Goal: Communication & Community: Participate in discussion

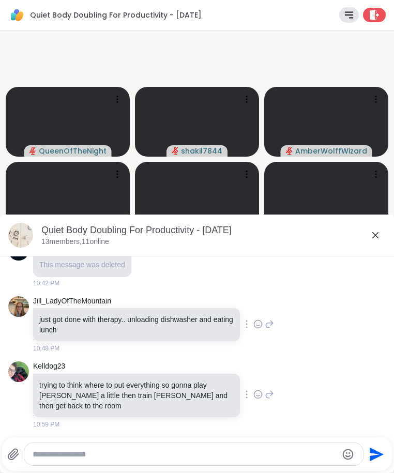
scroll to position [2445, 0]
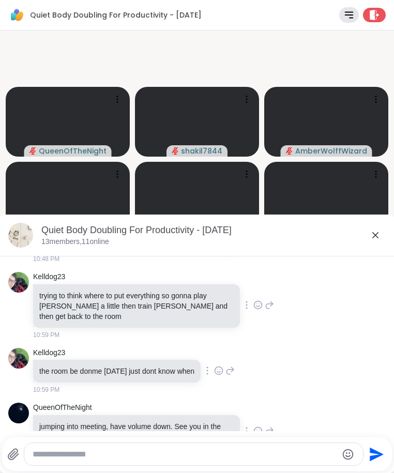
click at [369, 235] on icon at bounding box center [375, 235] width 12 height 12
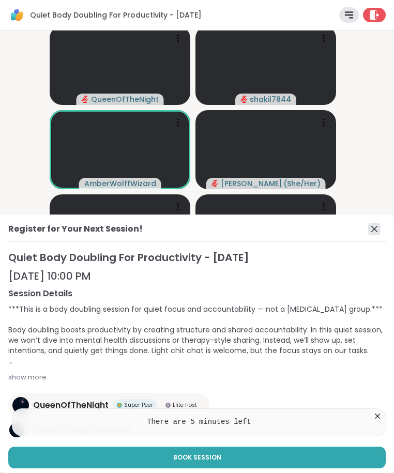
click at [368, 226] on icon at bounding box center [374, 229] width 12 height 12
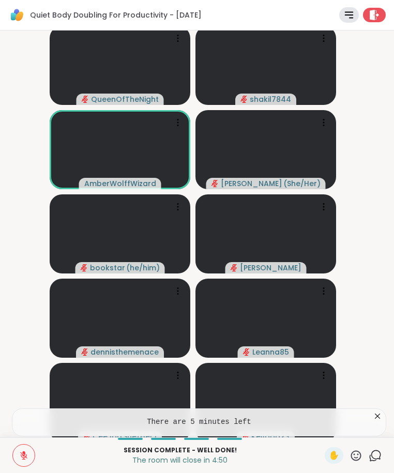
click at [368, 455] on icon at bounding box center [374, 455] width 13 height 13
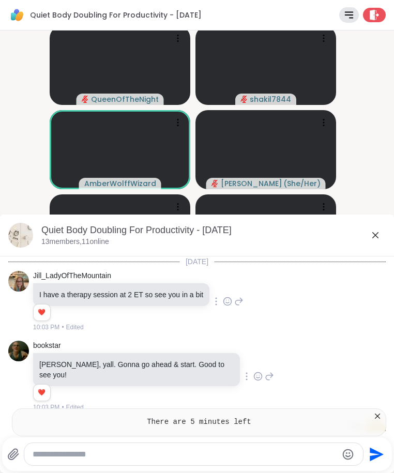
scroll to position [2255, 0]
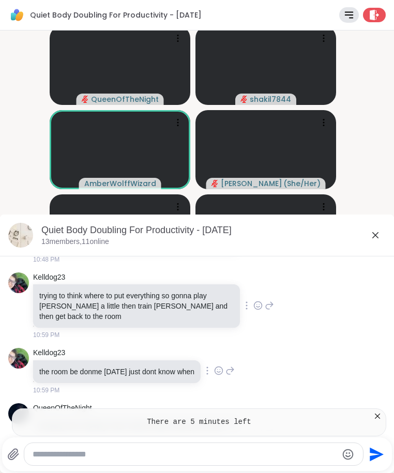
click at [211, 453] on textarea "Type your message" at bounding box center [185, 454] width 305 height 10
type textarea "**********"
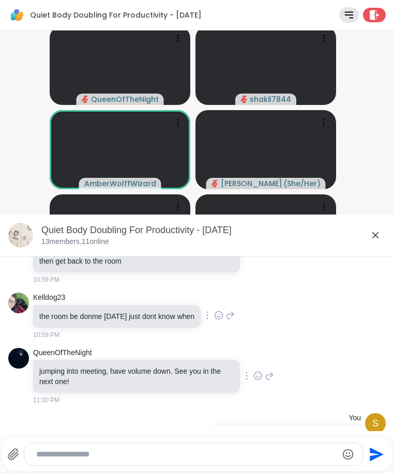
scroll to position [2325, 0]
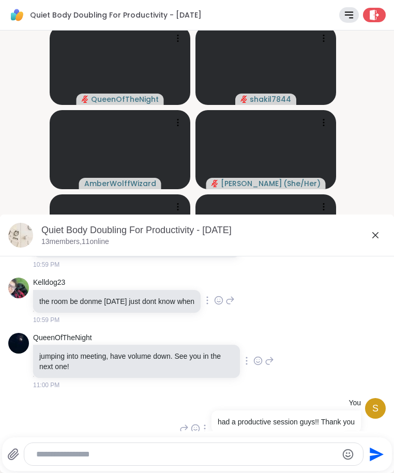
click at [372, 233] on icon at bounding box center [375, 235] width 6 height 6
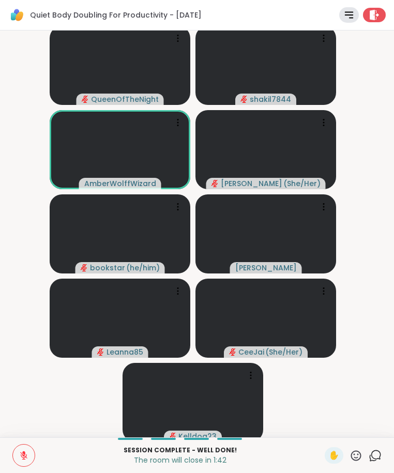
click at [368, 457] on icon at bounding box center [374, 455] width 13 height 13
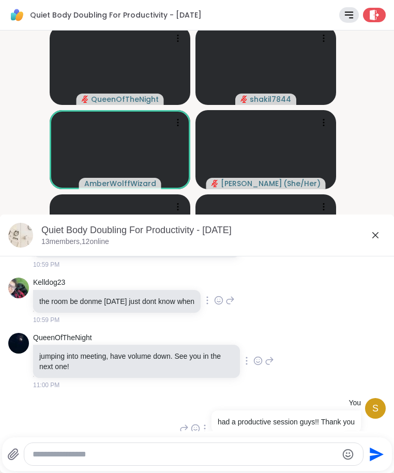
click at [372, 237] on icon at bounding box center [375, 235] width 6 height 6
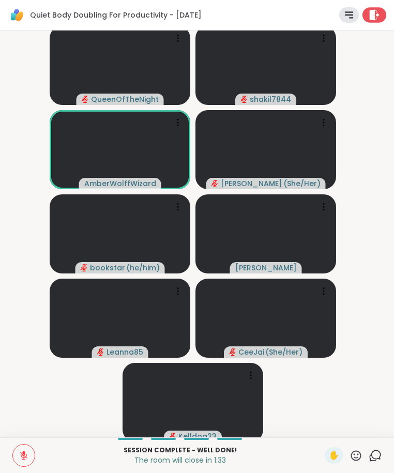
click at [370, 18] on icon at bounding box center [374, 14] width 11 height 11
click at [369, 14] on icon at bounding box center [374, 14] width 11 height 11
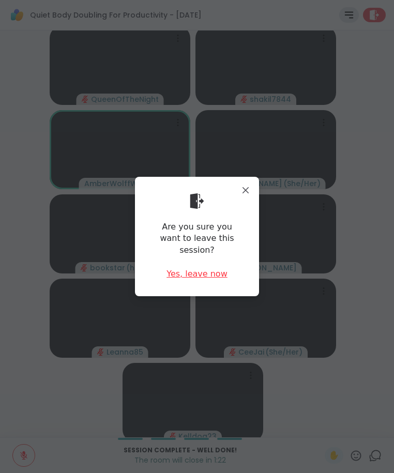
click at [186, 268] on div "Yes, leave now" at bounding box center [196, 273] width 61 height 11
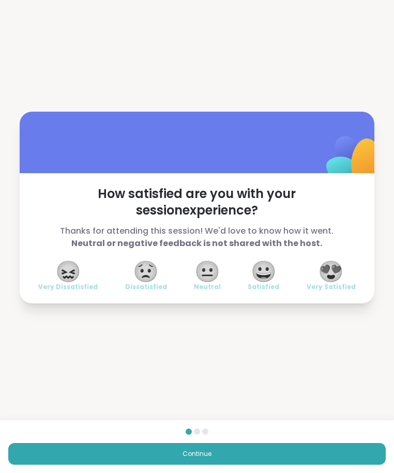
click at [324, 275] on span "😍" at bounding box center [331, 271] width 26 height 19
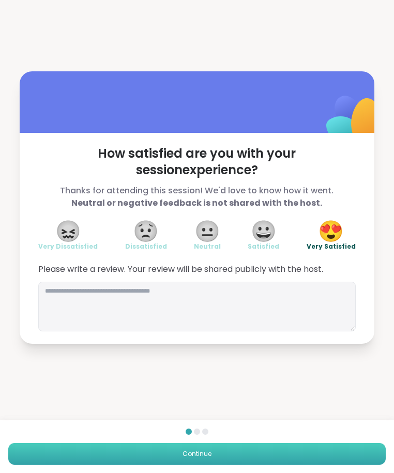
click at [240, 443] on button "Continue" at bounding box center [196, 454] width 377 height 22
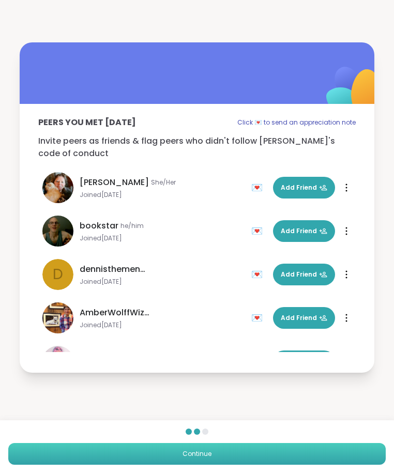
click at [200, 445] on button "Continue" at bounding box center [196, 454] width 377 height 22
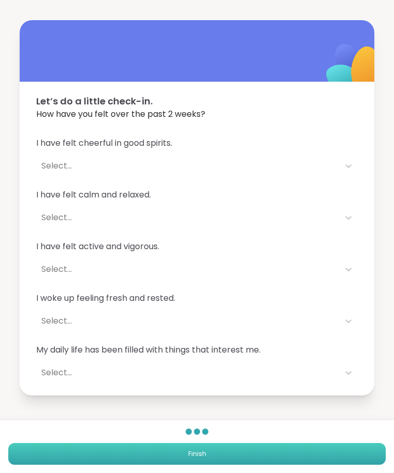
click at [183, 457] on button "Finish" at bounding box center [196, 454] width 377 height 22
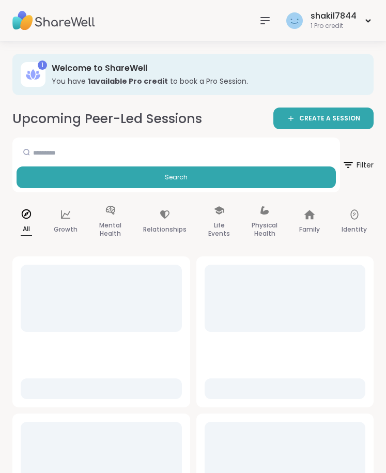
click at [264, 21] on icon at bounding box center [265, 20] width 12 height 12
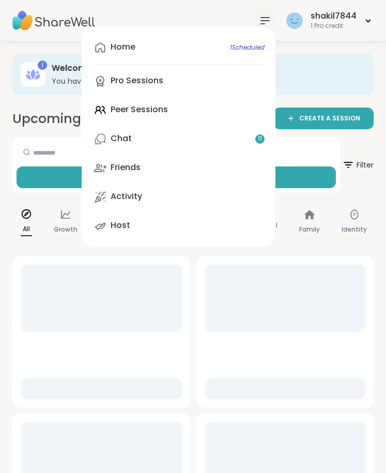
click at [152, 115] on div "Home 1 Scheduled Pro Sessions Peer Sessions Chat 11 Friends Activity Host" at bounding box center [179, 137] width 194 height 220
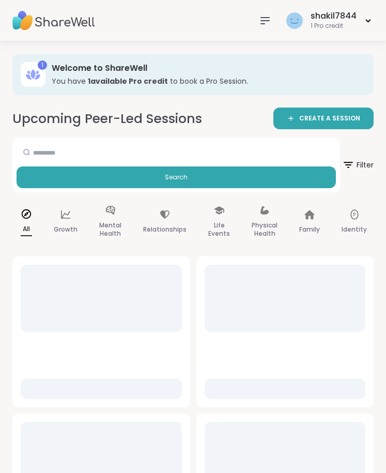
click at [266, 19] on icon at bounding box center [265, 20] width 12 height 12
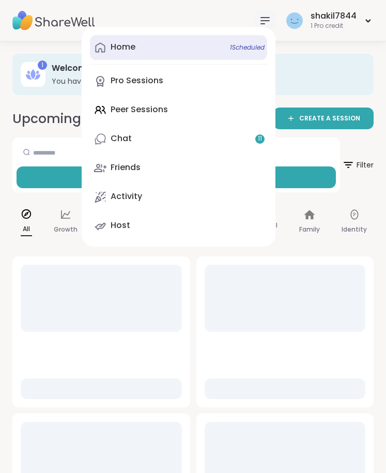
click at [153, 55] on link "Home 1 Scheduled" at bounding box center [178, 47] width 177 height 25
